Goal: Task Accomplishment & Management: Manage account settings

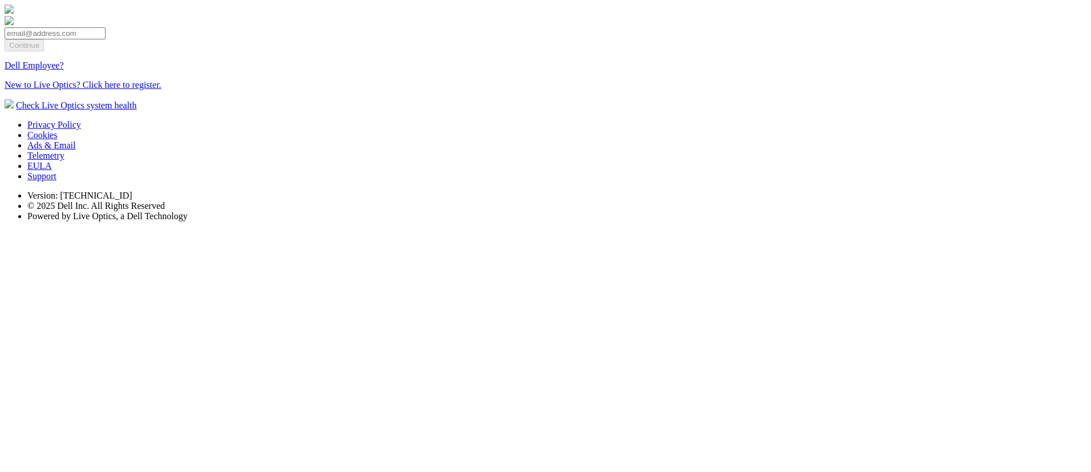
click at [106, 39] on input "email" at bounding box center [55, 33] width 101 height 12
type input "[EMAIL_ADDRESS][DOMAIN_NAME]"
click at [44, 51] on input "Continue" at bounding box center [24, 45] width 39 height 12
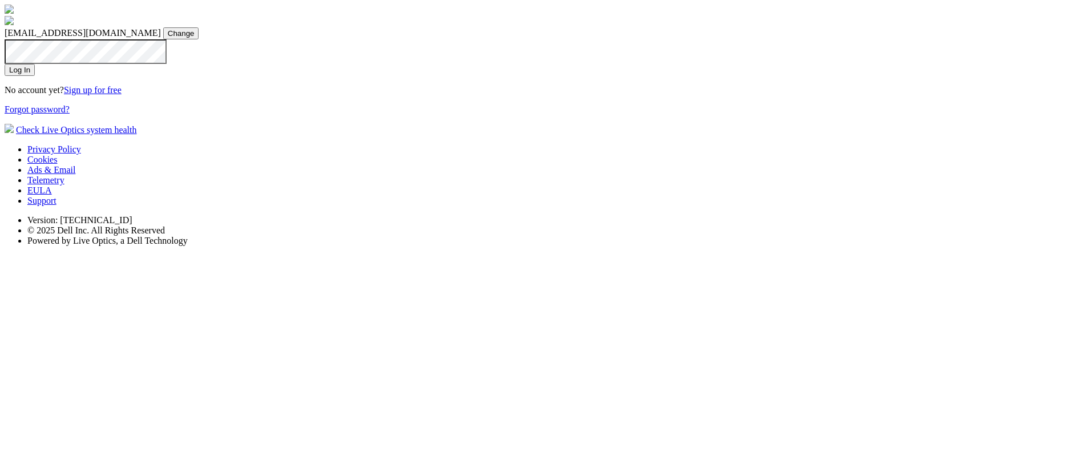
click at [35, 76] on input "Log In" at bounding box center [20, 70] width 30 height 12
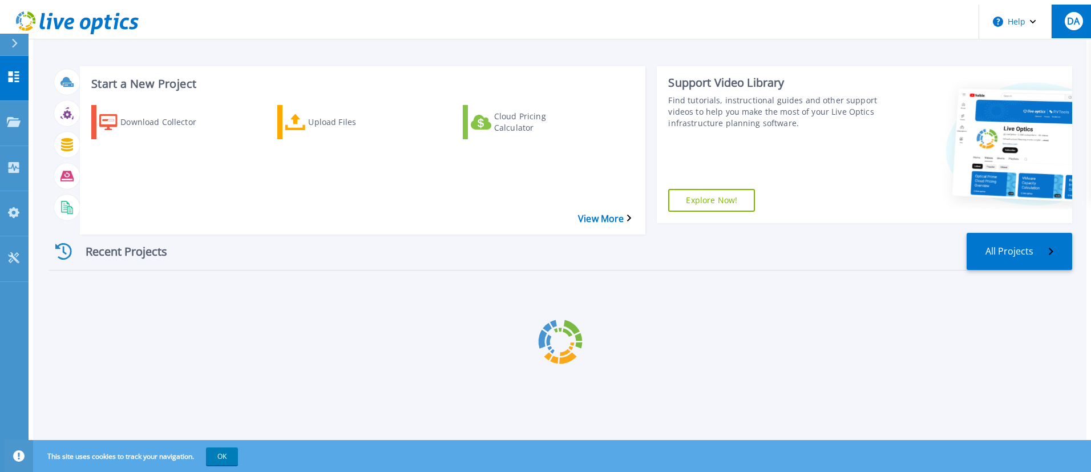
click at [1068, 17] on span "DA" at bounding box center [1073, 21] width 13 height 9
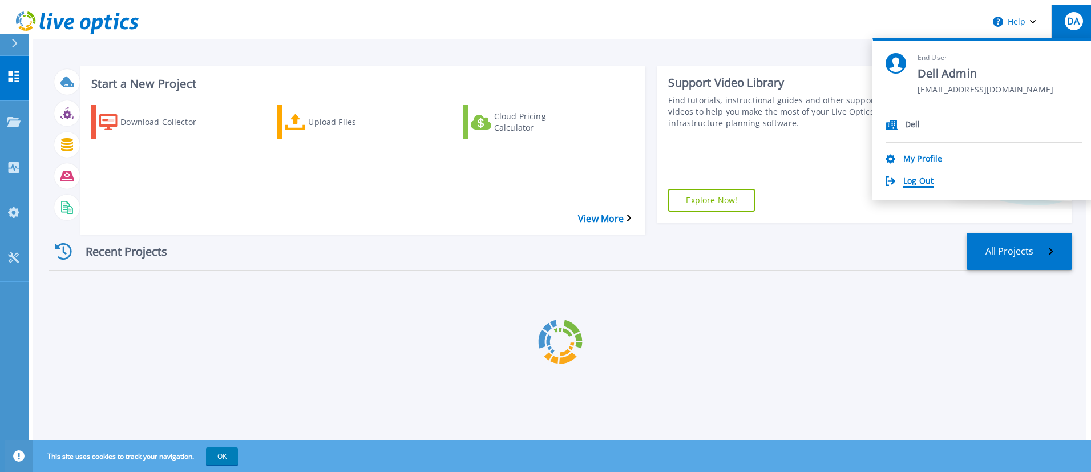
click at [934, 180] on link "Log Out" at bounding box center [918, 181] width 30 height 11
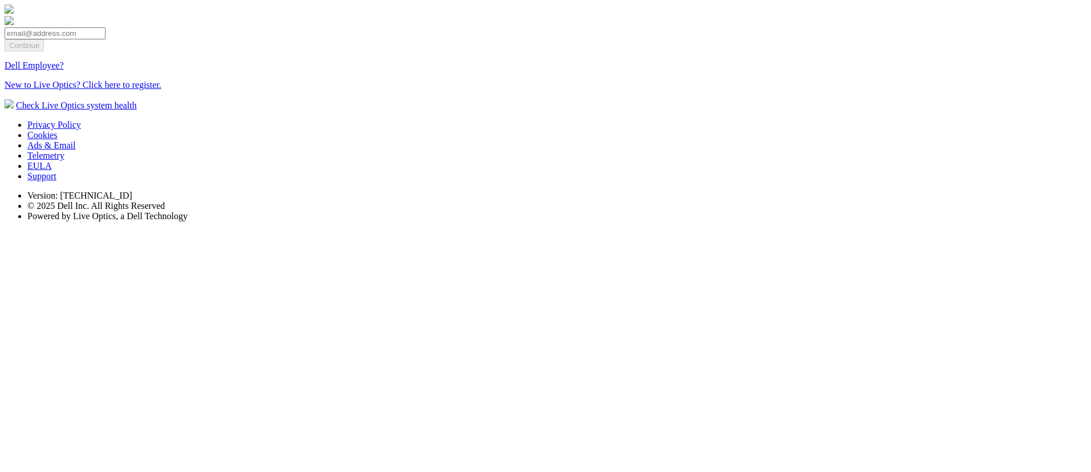
click at [106, 39] on input "email" at bounding box center [55, 33] width 101 height 12
type input "[EMAIL_ADDRESS][DOMAIN_NAME]"
click at [44, 51] on input "Continue" at bounding box center [24, 45] width 39 height 12
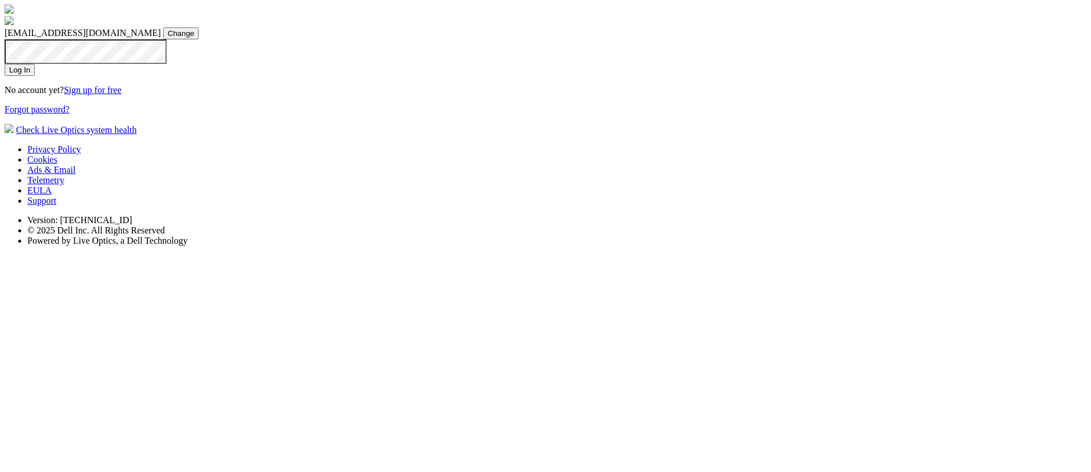
click at [35, 76] on input "Log In" at bounding box center [20, 70] width 30 height 12
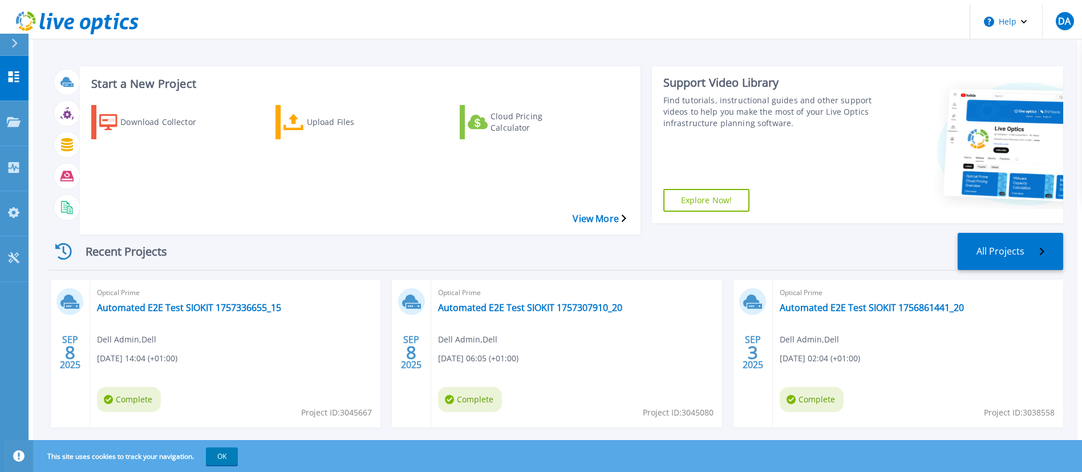
click at [433, 38] on div "Start a New Project Download Collector Upload Files Cloud Pricing Calculator Vi…" at bounding box center [555, 317] width 1045 height 625
click at [316, 22] on header "Help DA End User Dell Admin dpackadmin@notdell.com Dell My Profile Log Out" at bounding box center [546, 22] width 1082 height 35
click at [357, 42] on div "Start a New Project Download Collector Upload Files Cloud Pricing Calculator Vi…" at bounding box center [555, 317] width 1045 height 625
click at [385, 12] on header "Help DA End User Dell Admin dpackadmin@notdell.com Dell My Profile Log Out" at bounding box center [546, 22] width 1082 height 35
click at [1059, 19] on span "DA" at bounding box center [1065, 21] width 13 height 9
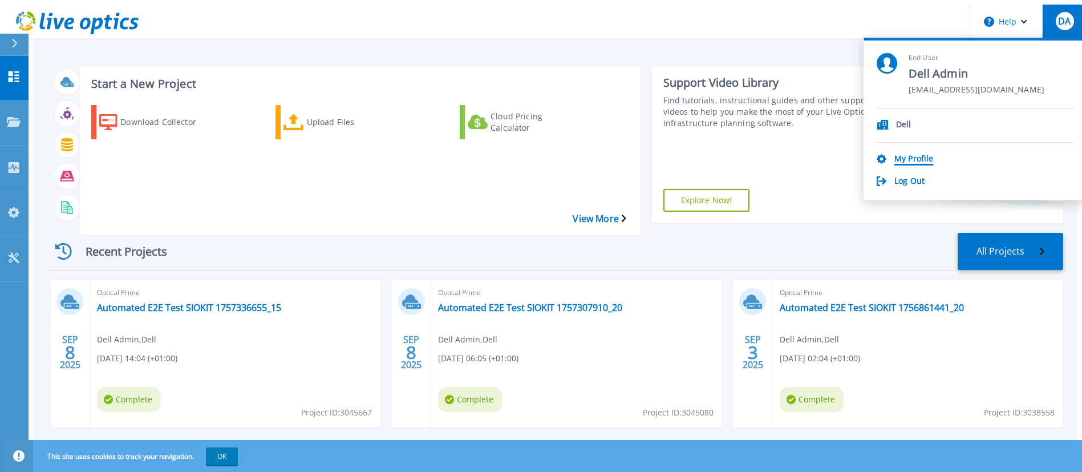
click at [934, 158] on link "My Profile" at bounding box center [914, 159] width 39 height 11
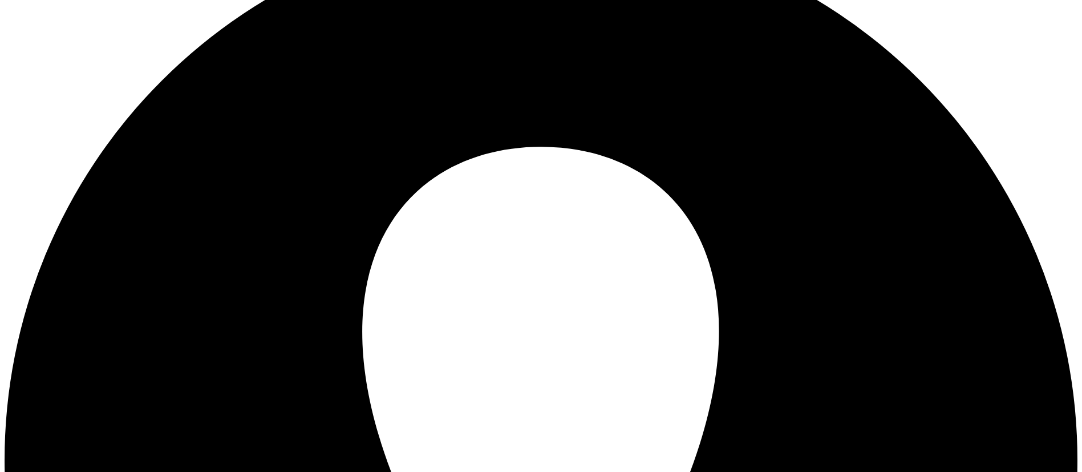
scroll to position [8, 0]
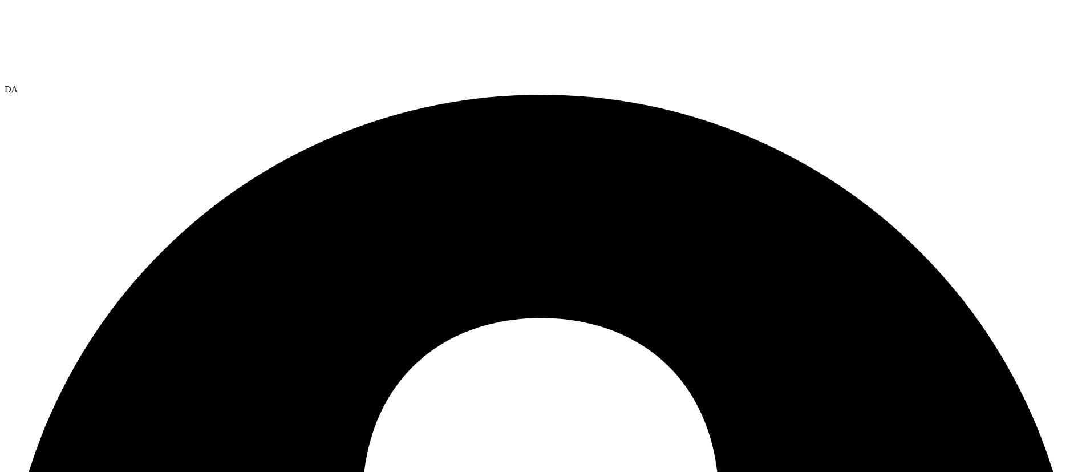
type input "1800DELL12525"
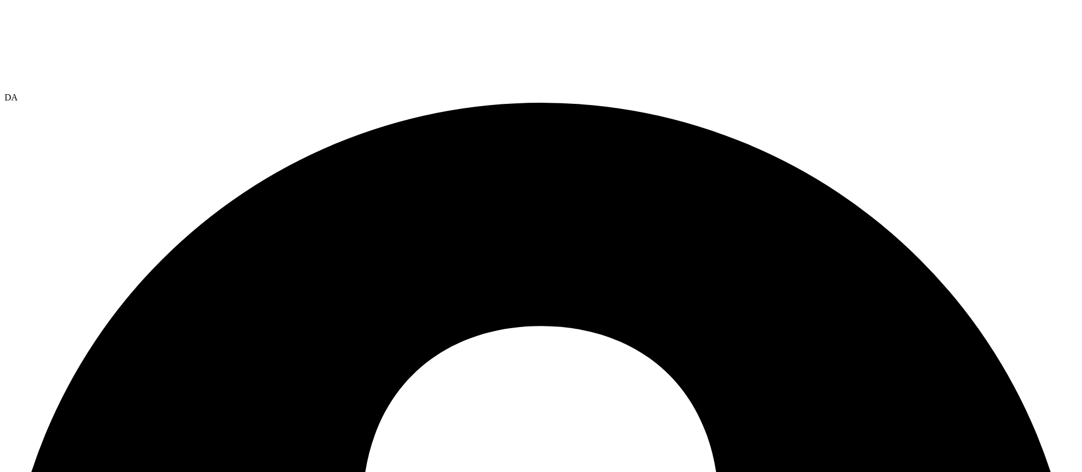
type input "India"
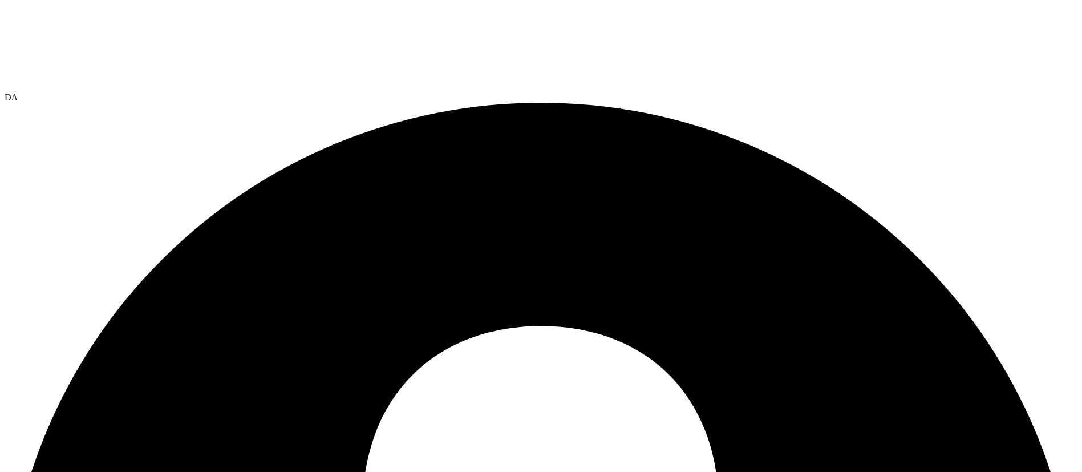
click at [49, 20] on icon at bounding box center [90, 48] width 171 height 86
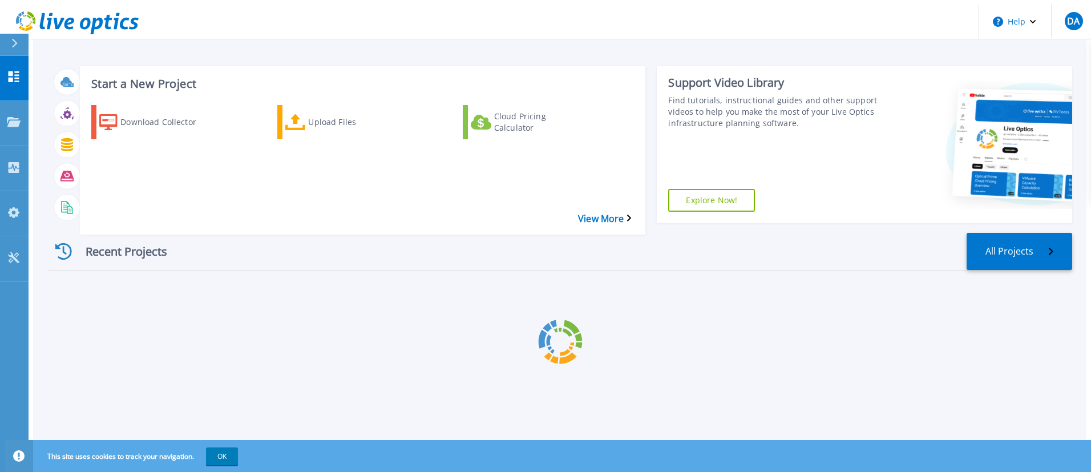
click at [10, 42] on button at bounding box center [14, 45] width 29 height 22
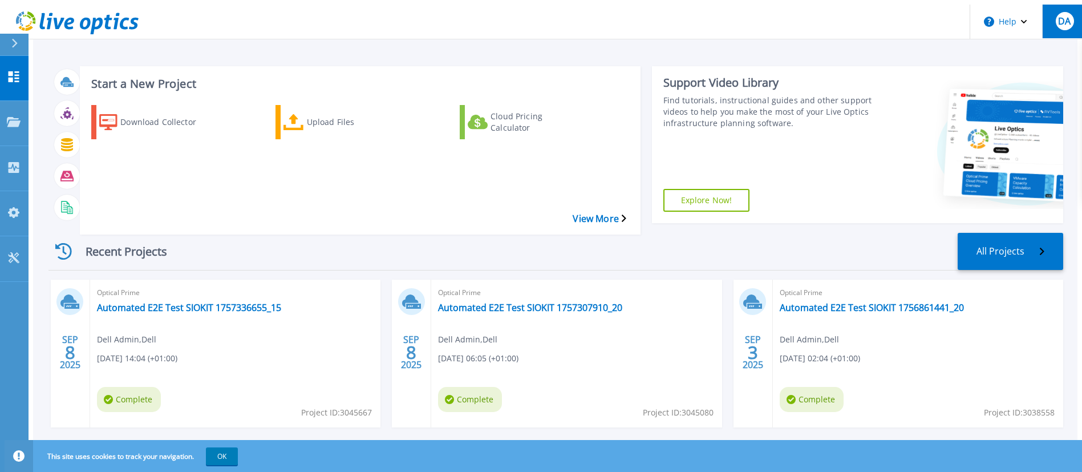
click at [1060, 17] on span "DA" at bounding box center [1065, 21] width 13 height 9
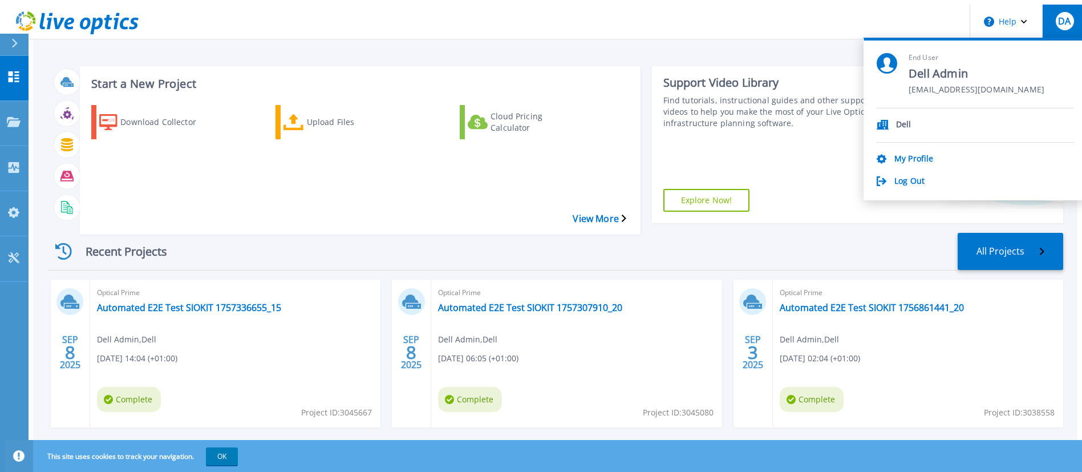
click at [289, 51] on div "Start a New Project Download Collector Upload Files Cloud Pricing Calculator Vi…" at bounding box center [555, 317] width 1045 height 625
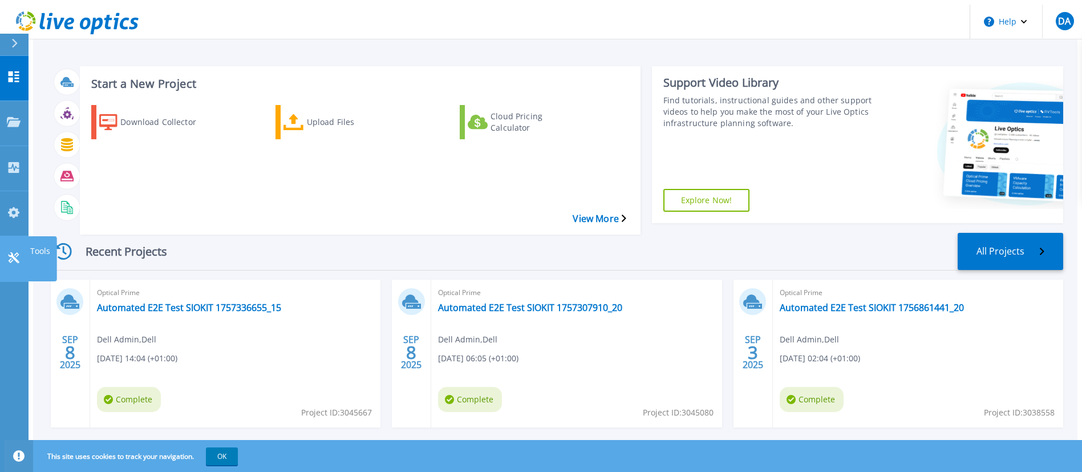
click at [14, 252] on icon at bounding box center [13, 257] width 11 height 11
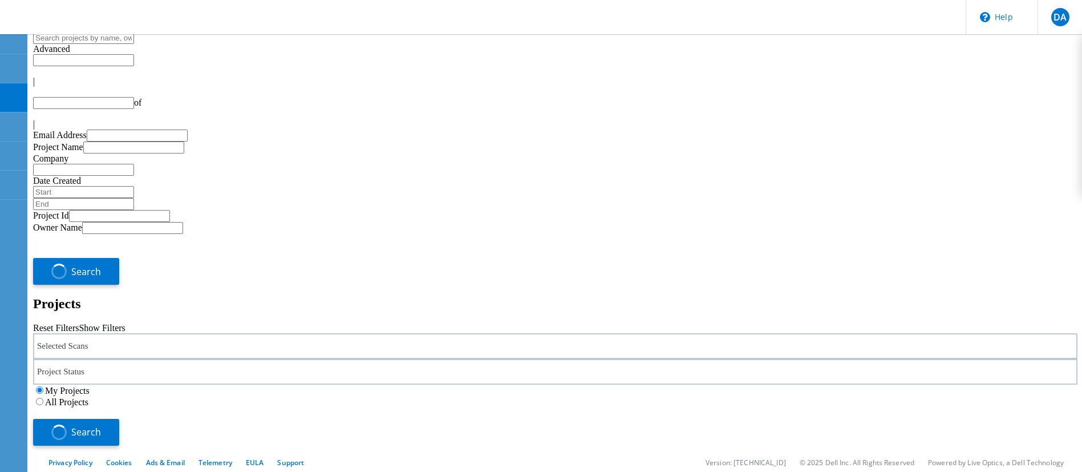
type input "1"
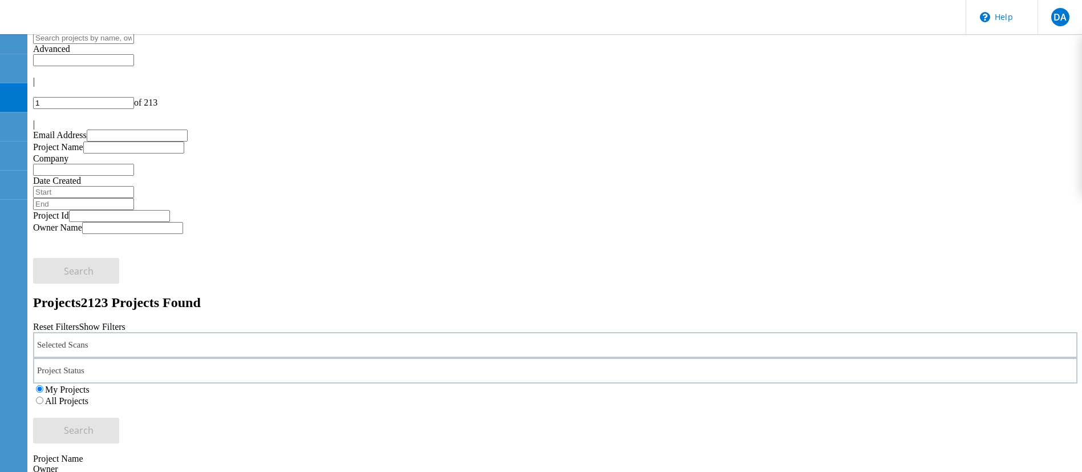
drag, startPoint x: 1015, startPoint y: 57, endPoint x: 999, endPoint y: 54, distance: 15.7
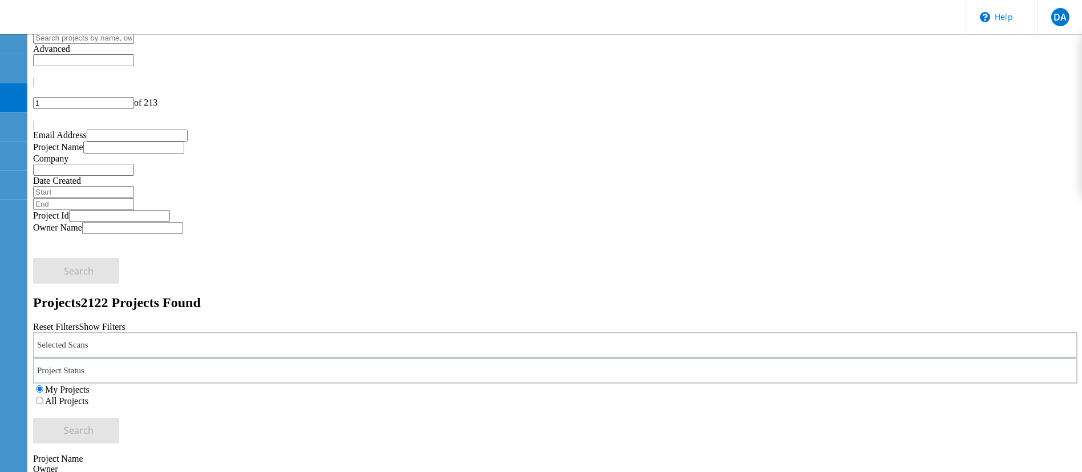
click at [999, 97] on div "1 of 213" at bounding box center [555, 103] width 1045 height 12
click at [134, 56] on input "text" at bounding box center [83, 60] width 101 height 12
click at [962, 322] on div "Reset Filters Show Filters" at bounding box center [555, 327] width 1045 height 10
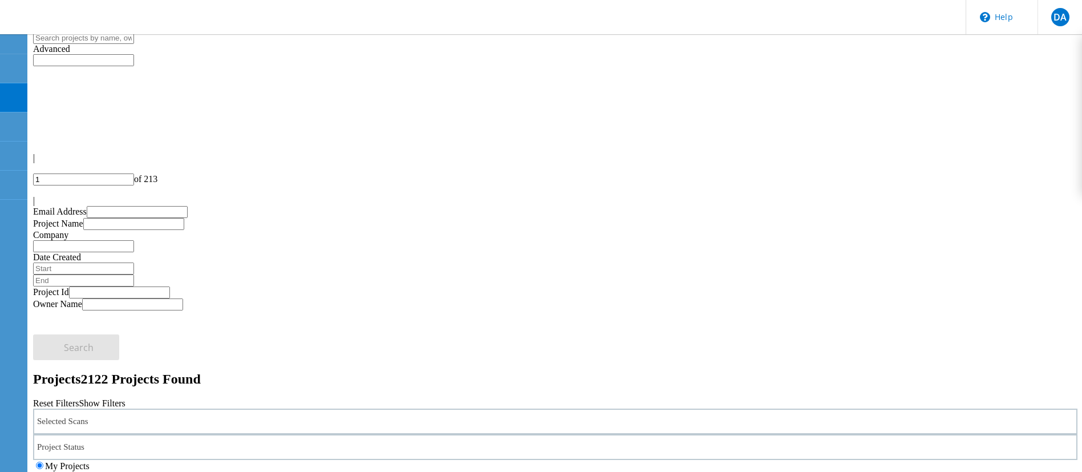
click at [157, 174] on span "of 213" at bounding box center [145, 179] width 23 height 10
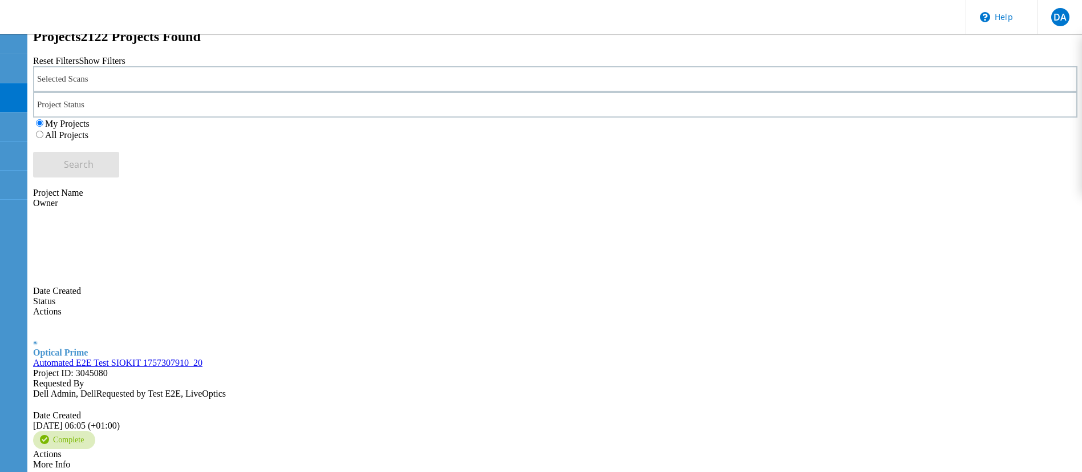
scroll to position [382, 0]
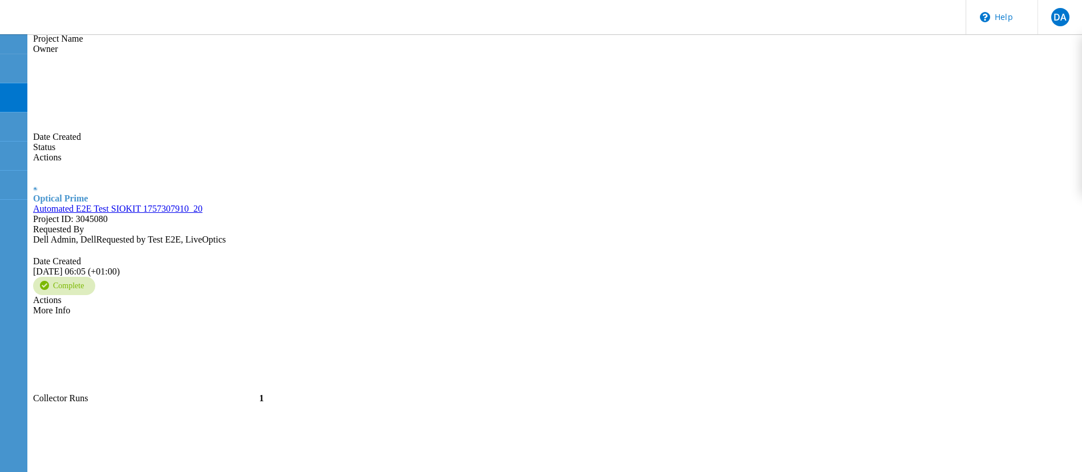
drag, startPoint x: 187, startPoint y: 205, endPoint x: 139, endPoint y: 212, distance: 48.4
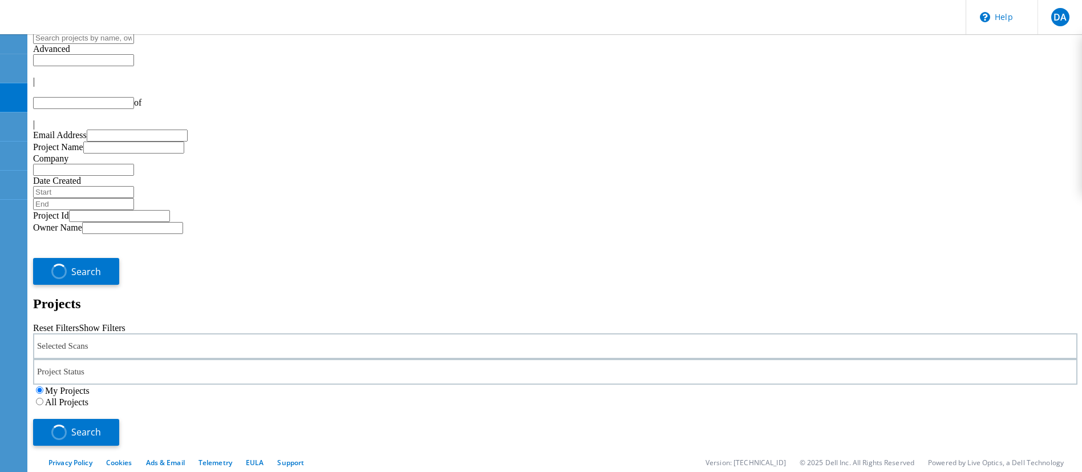
type input "1"
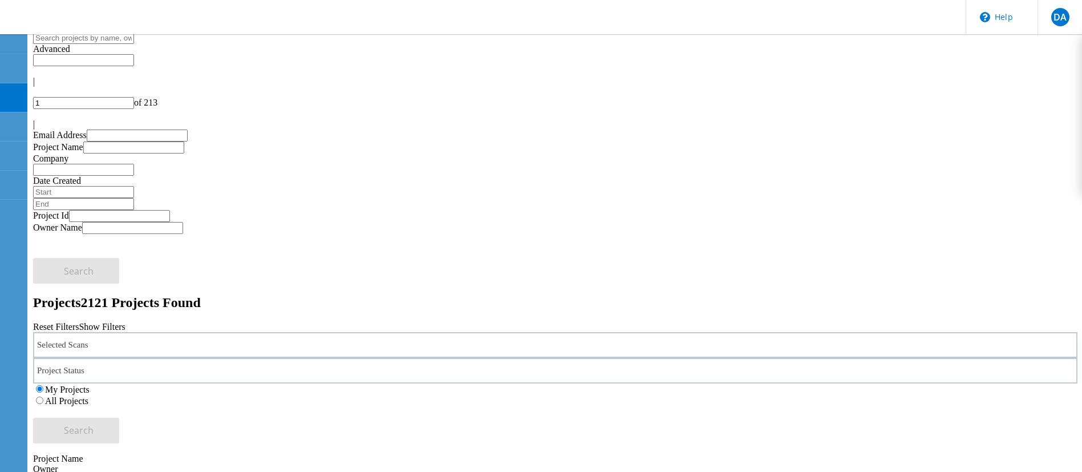
click at [309, 295] on h2 "Projects 2121 Projects Found" at bounding box center [555, 302] width 1045 height 15
click at [378, 20] on header "\n Help Explore Helpful Articles Contact Support DA End User Dell Admin [EMAIL_…" at bounding box center [541, 17] width 1082 height 34
click at [134, 41] on input "text" at bounding box center [83, 38] width 101 height 12
